Goal: Task Accomplishment & Management: Manage account settings

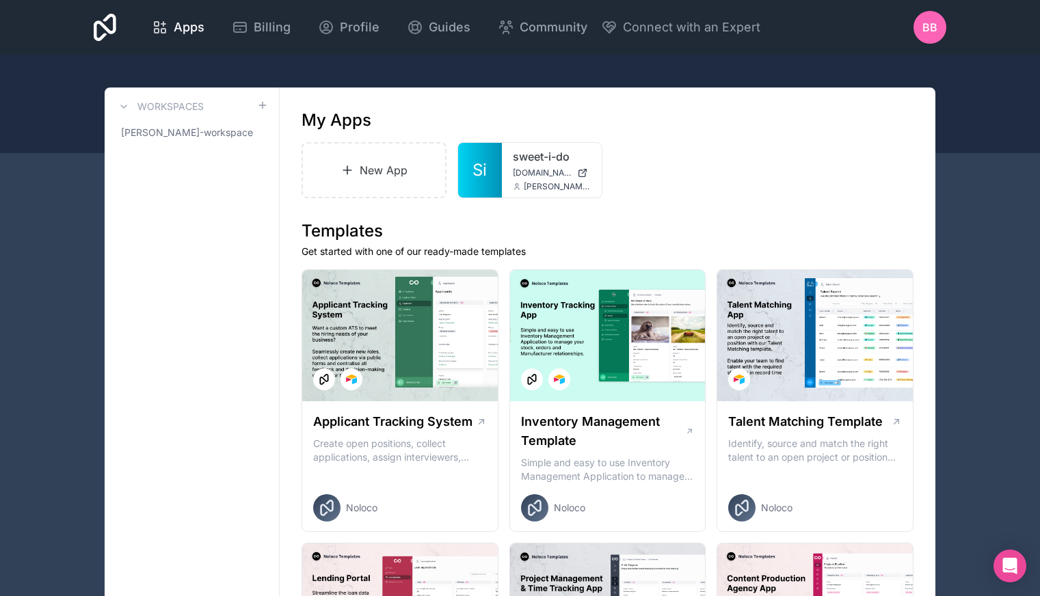
click at [922, 25] on div "BB" at bounding box center [929, 27] width 33 height 33
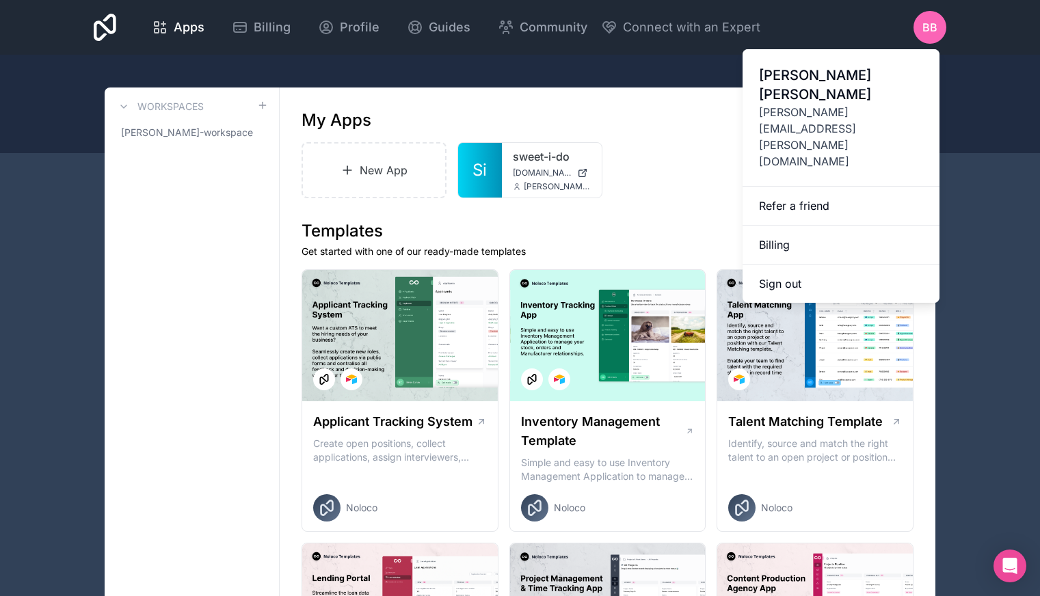
click at [806, 226] on link "Billing" at bounding box center [840, 245] width 197 height 39
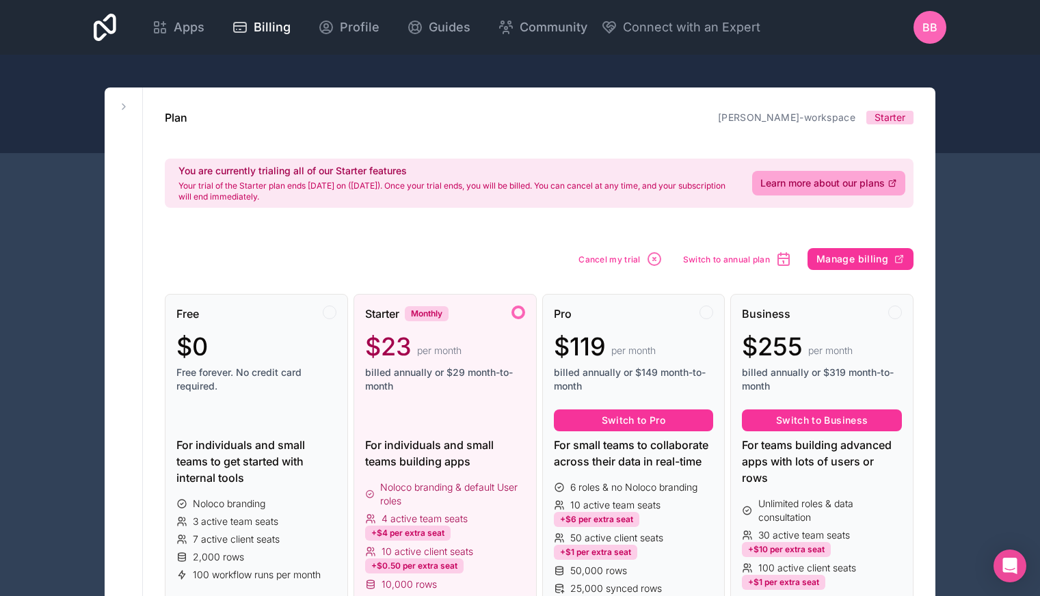
click at [628, 263] on span "Cancel my trial" at bounding box center [609, 259] width 62 height 10
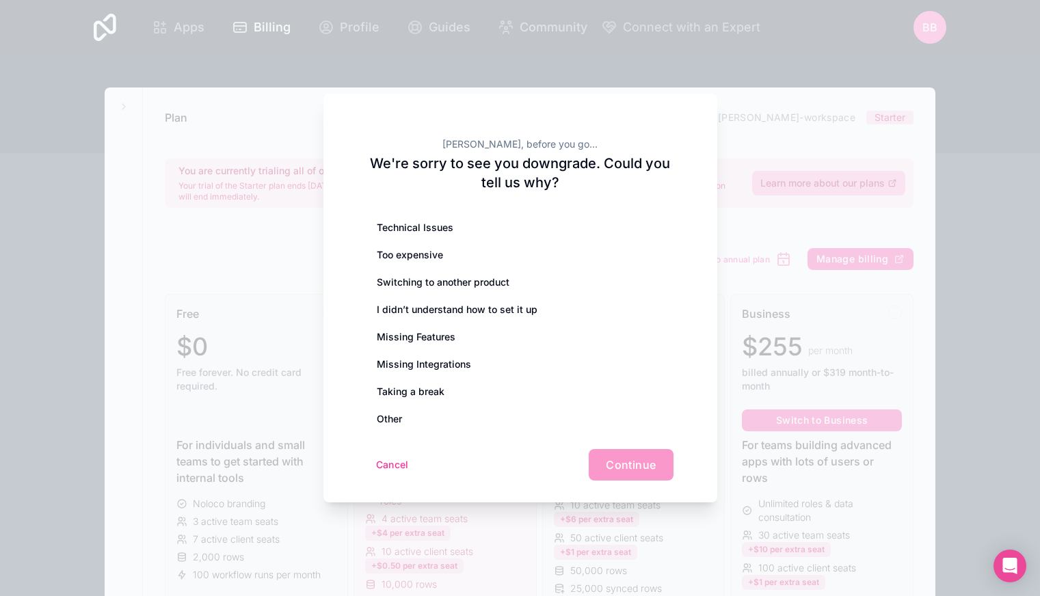
click at [628, 263] on div "Too expensive" at bounding box center [520, 254] width 306 height 27
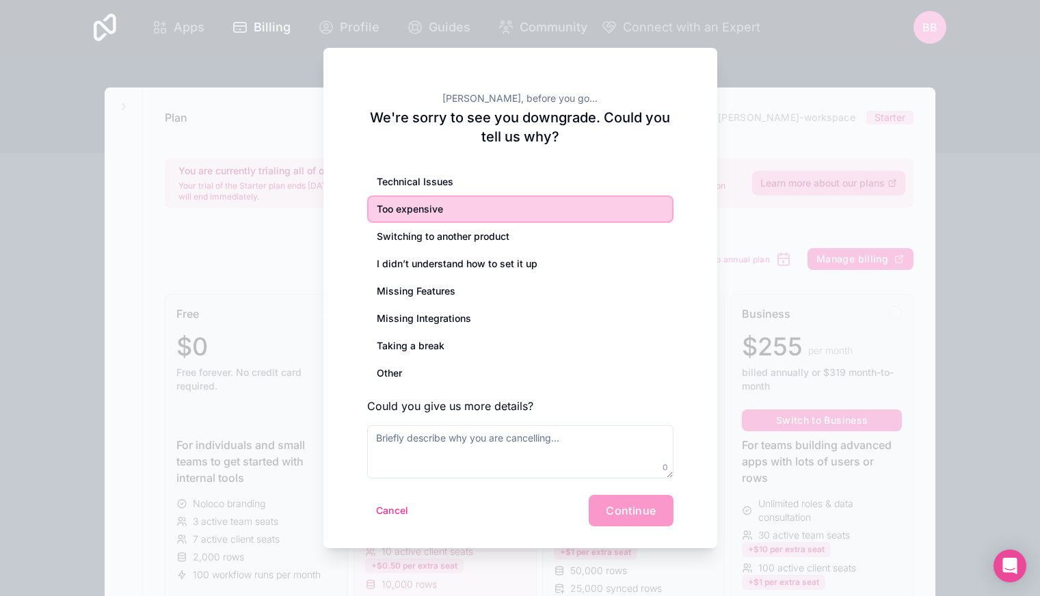
click at [618, 506] on div "Cancel Continue" at bounding box center [520, 510] width 306 height 31
click at [662, 74] on div "[PERSON_NAME], before you go... We're sorry to see you downgrade. Could you tel…" at bounding box center [520, 298] width 394 height 500
click at [878, 58] on div at bounding box center [520, 298] width 1040 height 596
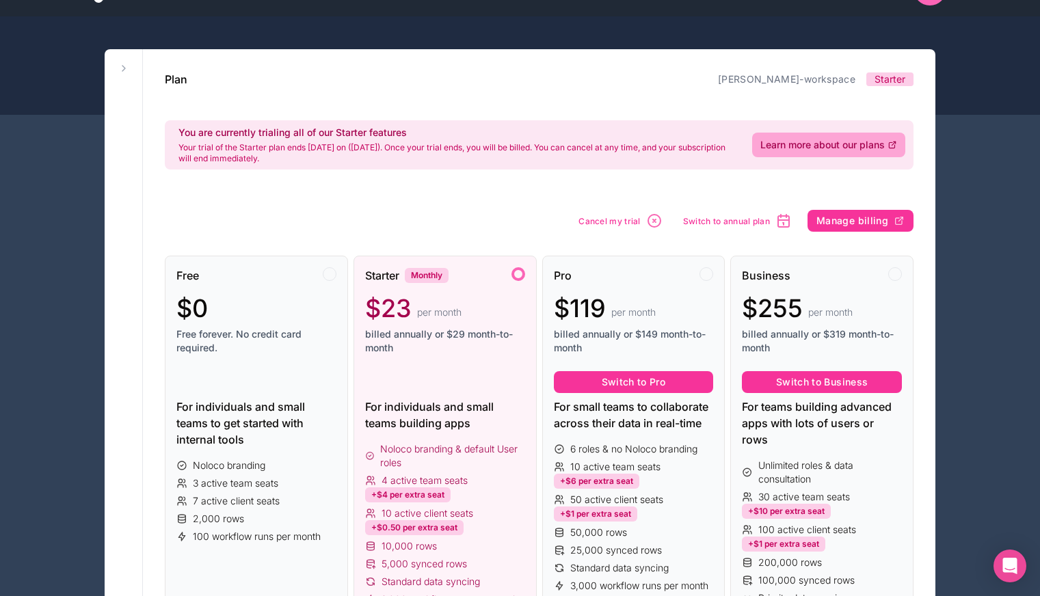
scroll to position [42, 0]
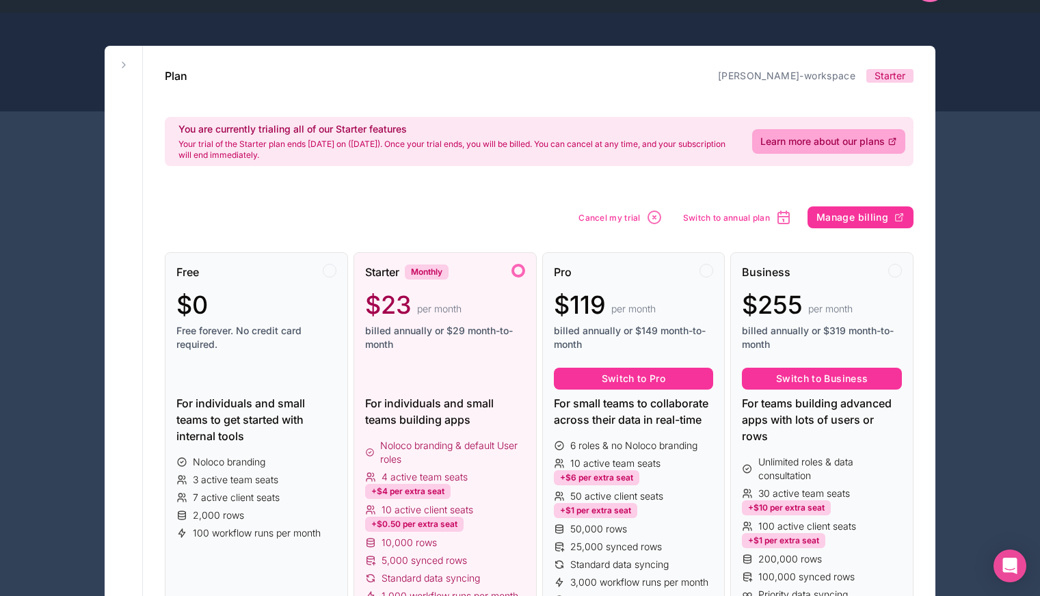
click at [876, 219] on span "Manage billing" at bounding box center [852, 217] width 72 height 12
